Goal: Task Accomplishment & Management: Complete application form

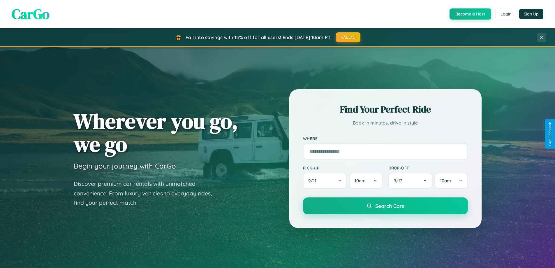
scroll to position [251, 0]
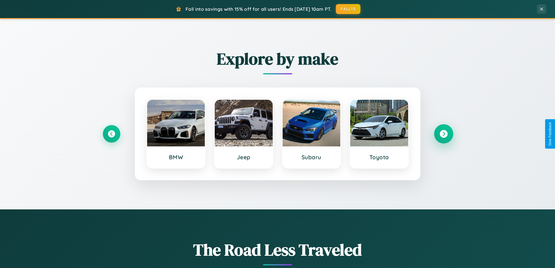
click at [443, 134] on icon at bounding box center [444, 134] width 8 height 8
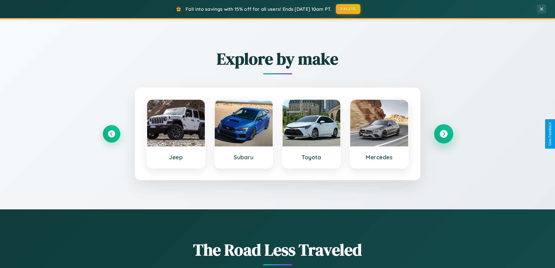
click at [443, 134] on icon at bounding box center [444, 134] width 8 height 8
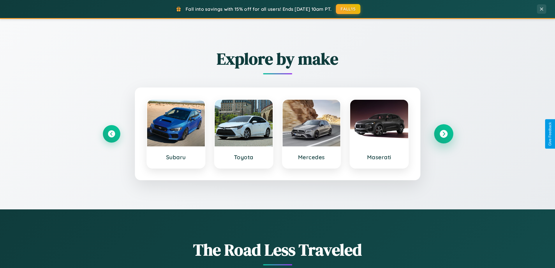
click at [443, 134] on icon at bounding box center [444, 134] width 8 height 8
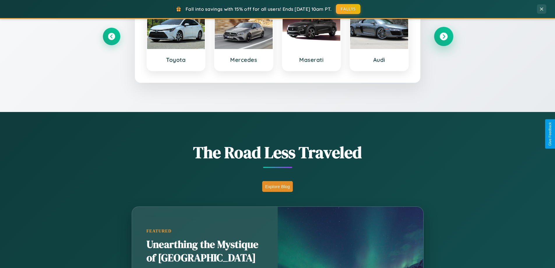
scroll to position [936, 0]
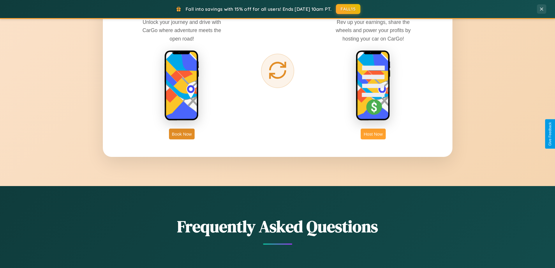
click at [373, 134] on button "Host Now" at bounding box center [373, 133] width 25 height 11
